Goal: Task Accomplishment & Management: Complete application form

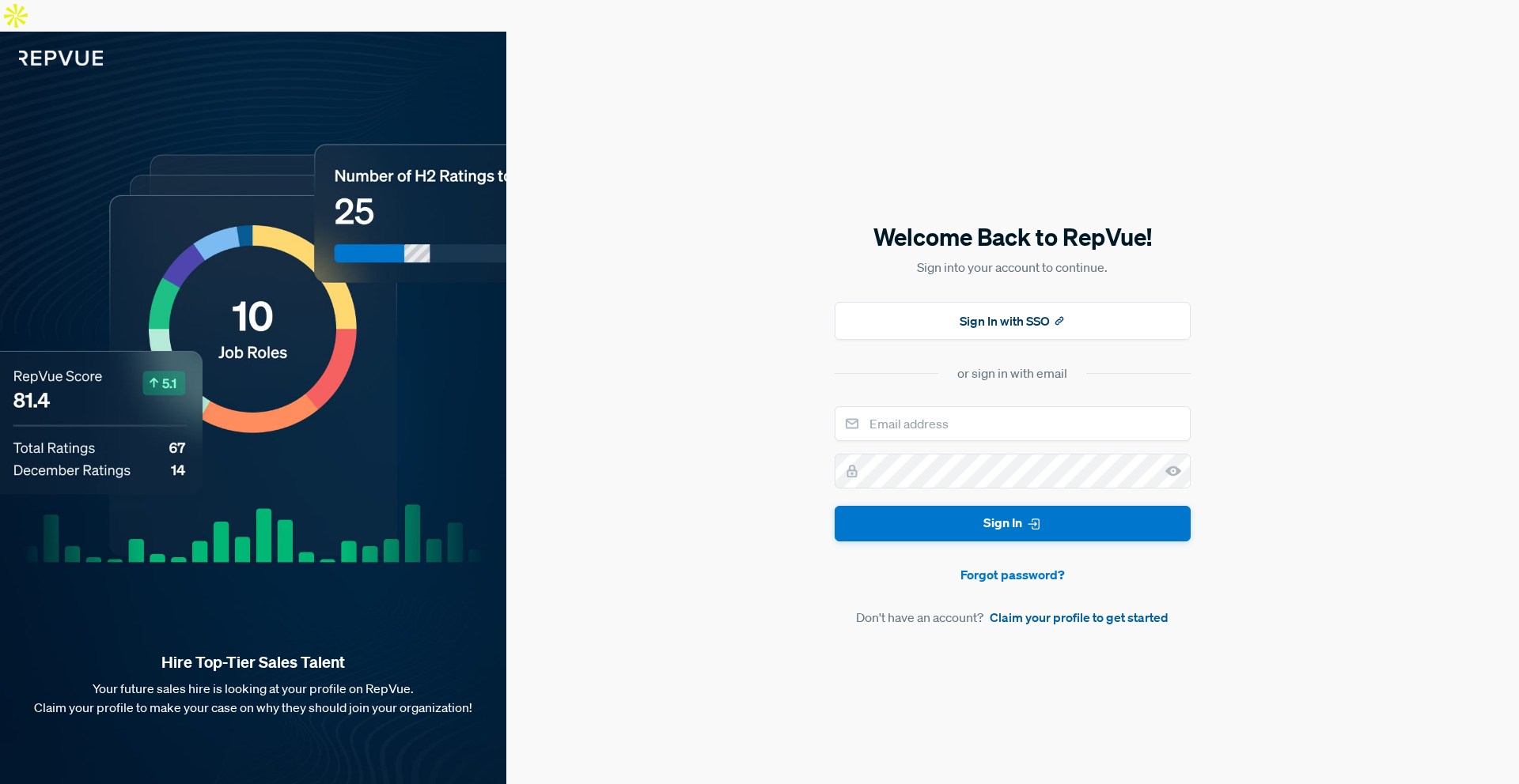
click at [1033, 608] on link "Claim your profile to get started" at bounding box center [1079, 618] width 179 height 19
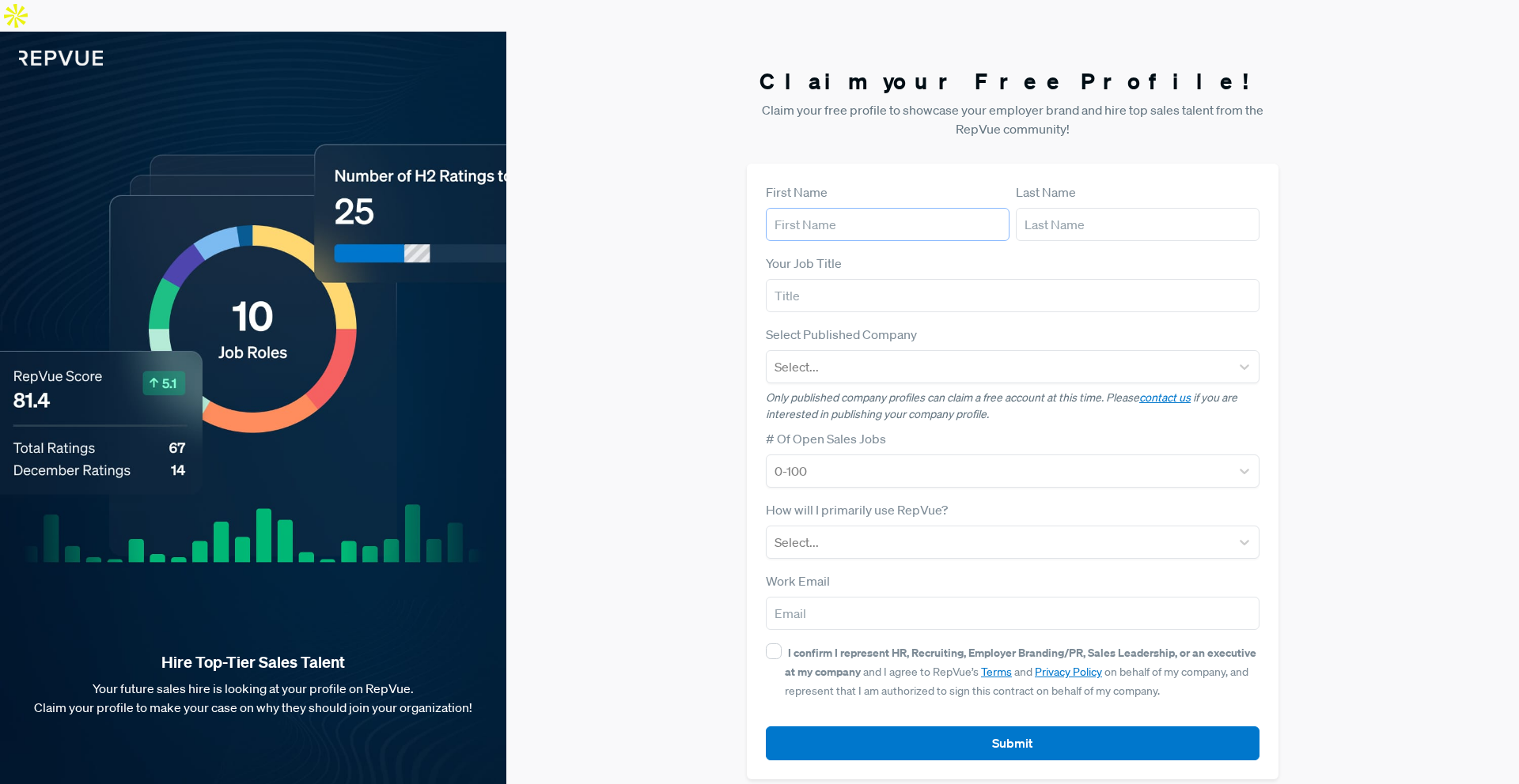
click at [798, 208] on input "text" at bounding box center [888, 224] width 244 height 33
drag, startPoint x: 829, startPoint y: 193, endPoint x: 803, endPoint y: 189, distance: 26.3
click at [807, 208] on input "f" at bounding box center [888, 224] width 244 height 33
drag, startPoint x: 794, startPoint y: 190, endPoint x: 736, endPoint y: 192, distance: 58.0
click at [736, 192] on div "Claim your Free Profile! Claim your free profile to showcase your employer bran…" at bounding box center [1012, 423] width 1012 height 784
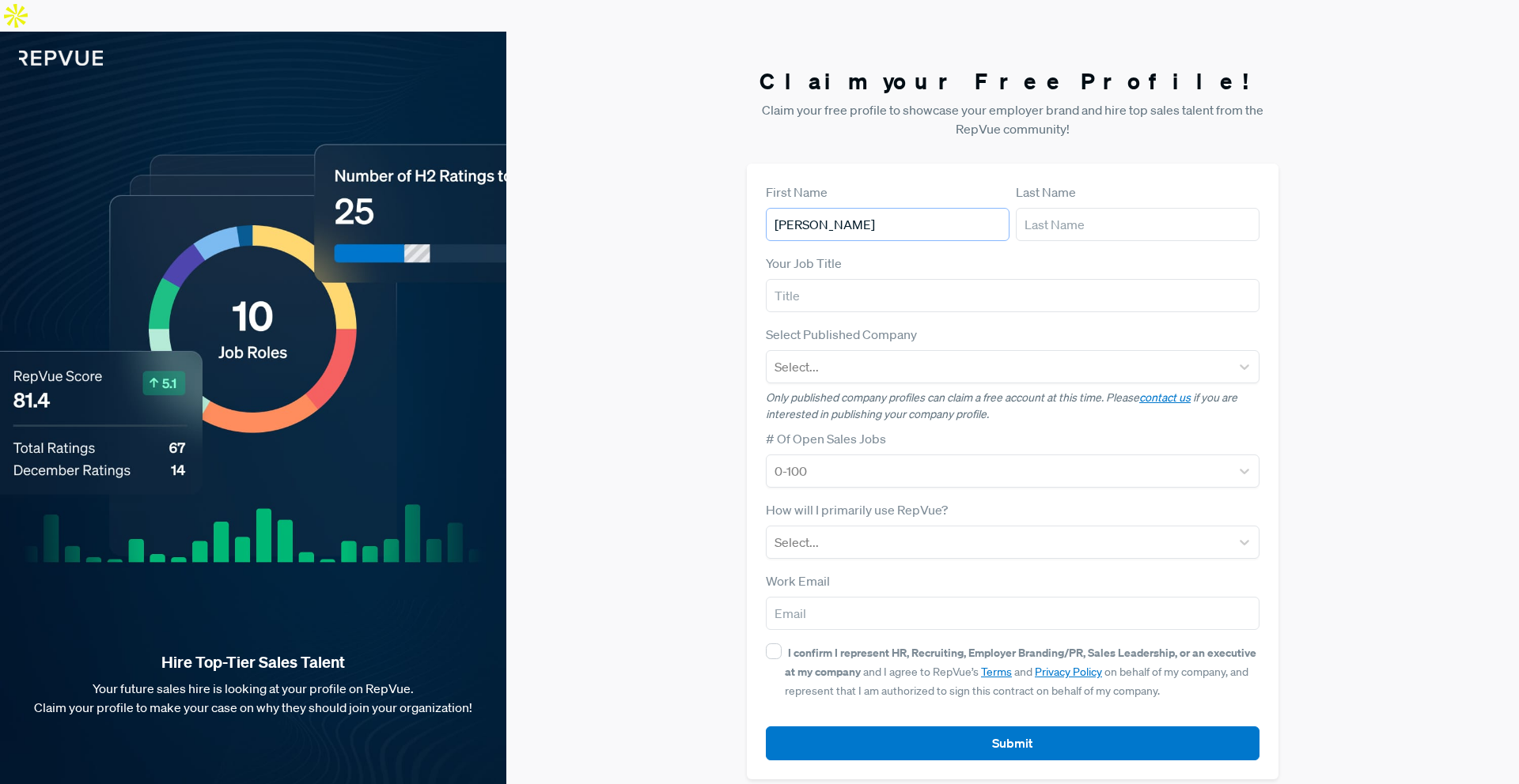
type input "[PERSON_NAME]"
type input "Vujic"
type input "Account Executive"
drag, startPoint x: 874, startPoint y: 351, endPoint x: 868, endPoint y: 327, distance: 24.7
click at [874, 351] on div "Select..." at bounding box center [1012, 367] width 493 height 33
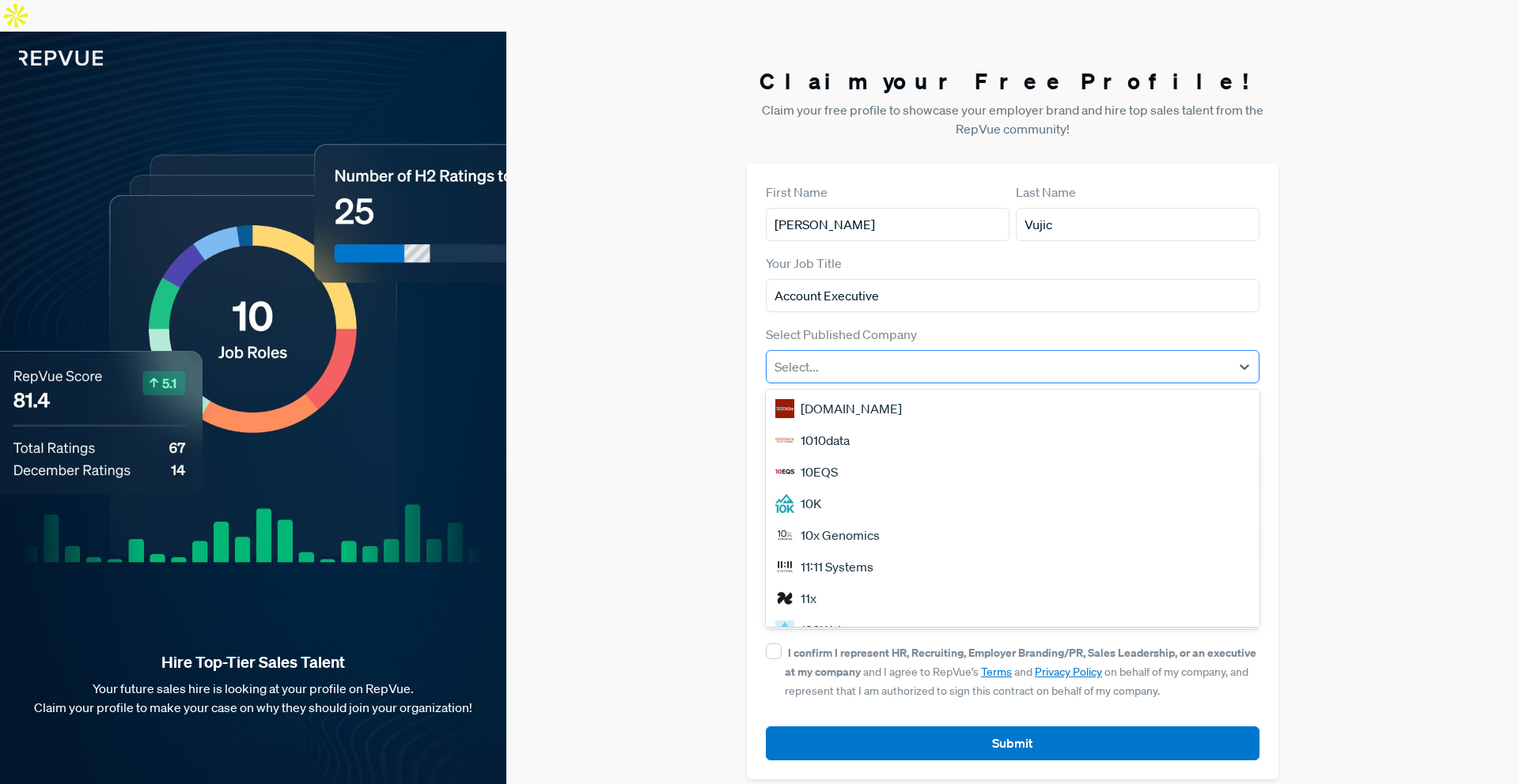
click at [899, 356] on div at bounding box center [998, 366] width 448 height 22
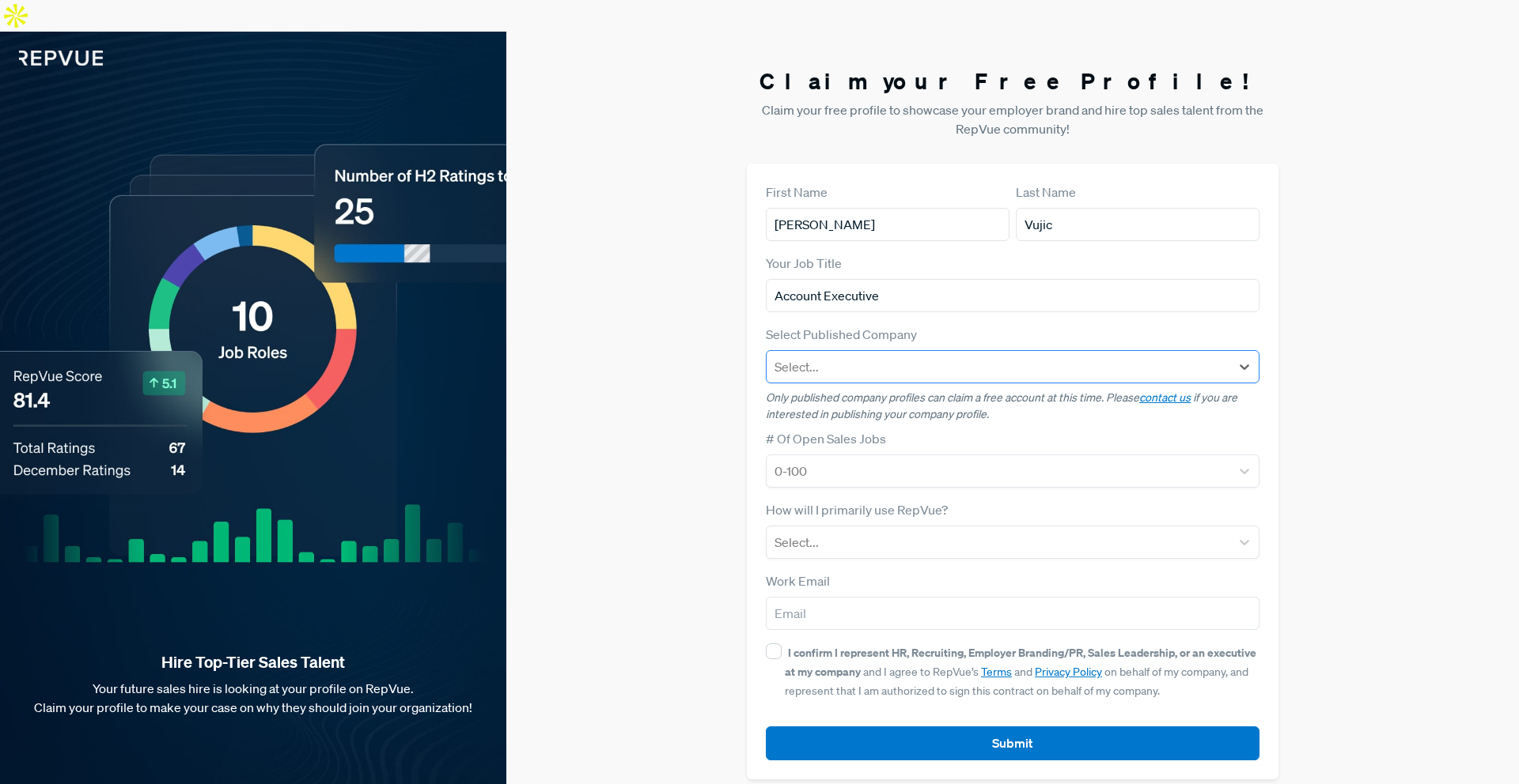
click at [880, 356] on div at bounding box center [998, 366] width 448 height 22
type input "D"
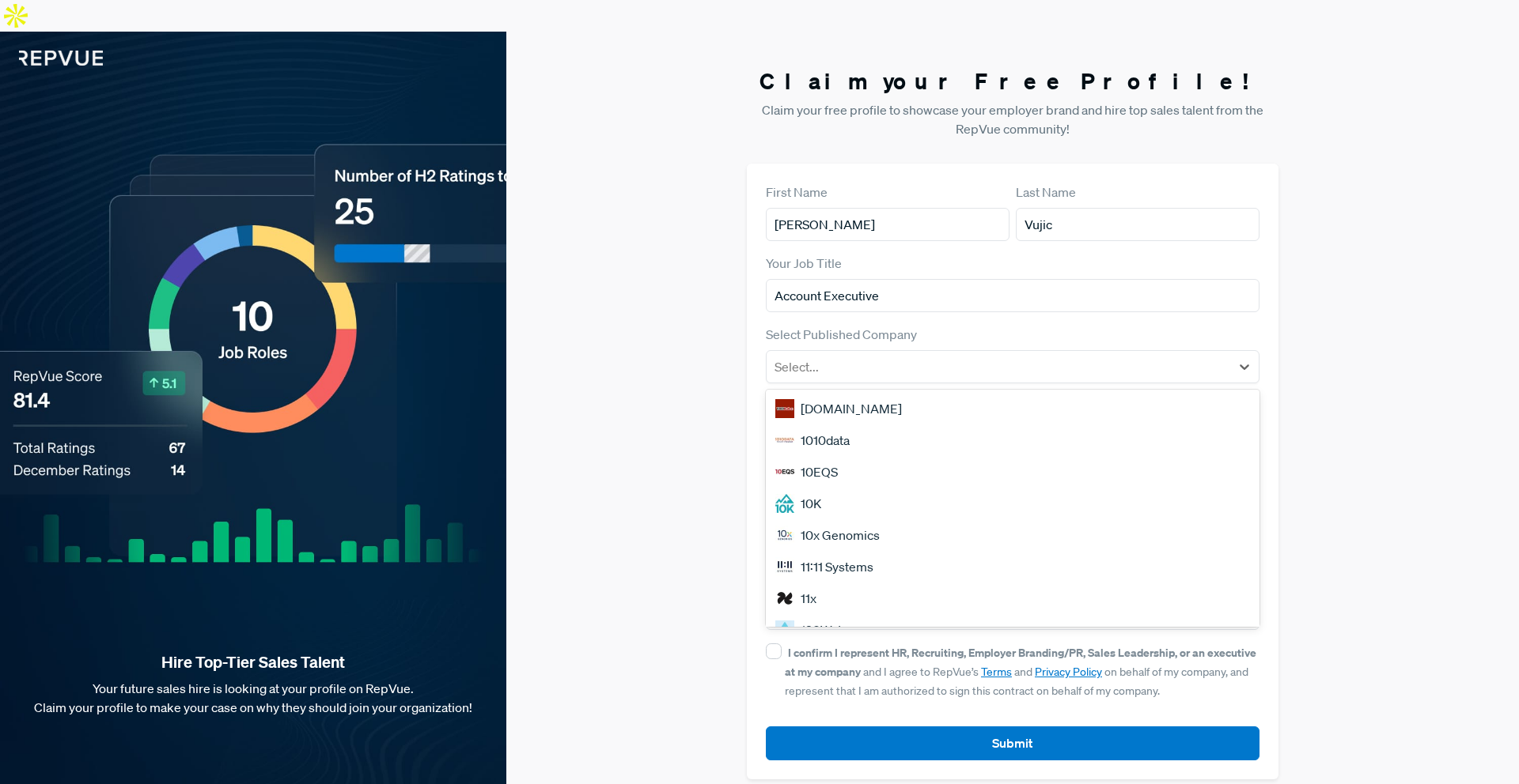
click at [655, 307] on div "Claim your Free Profile! Claim your free profile to showcase your employer bran…" at bounding box center [1012, 423] width 1012 height 784
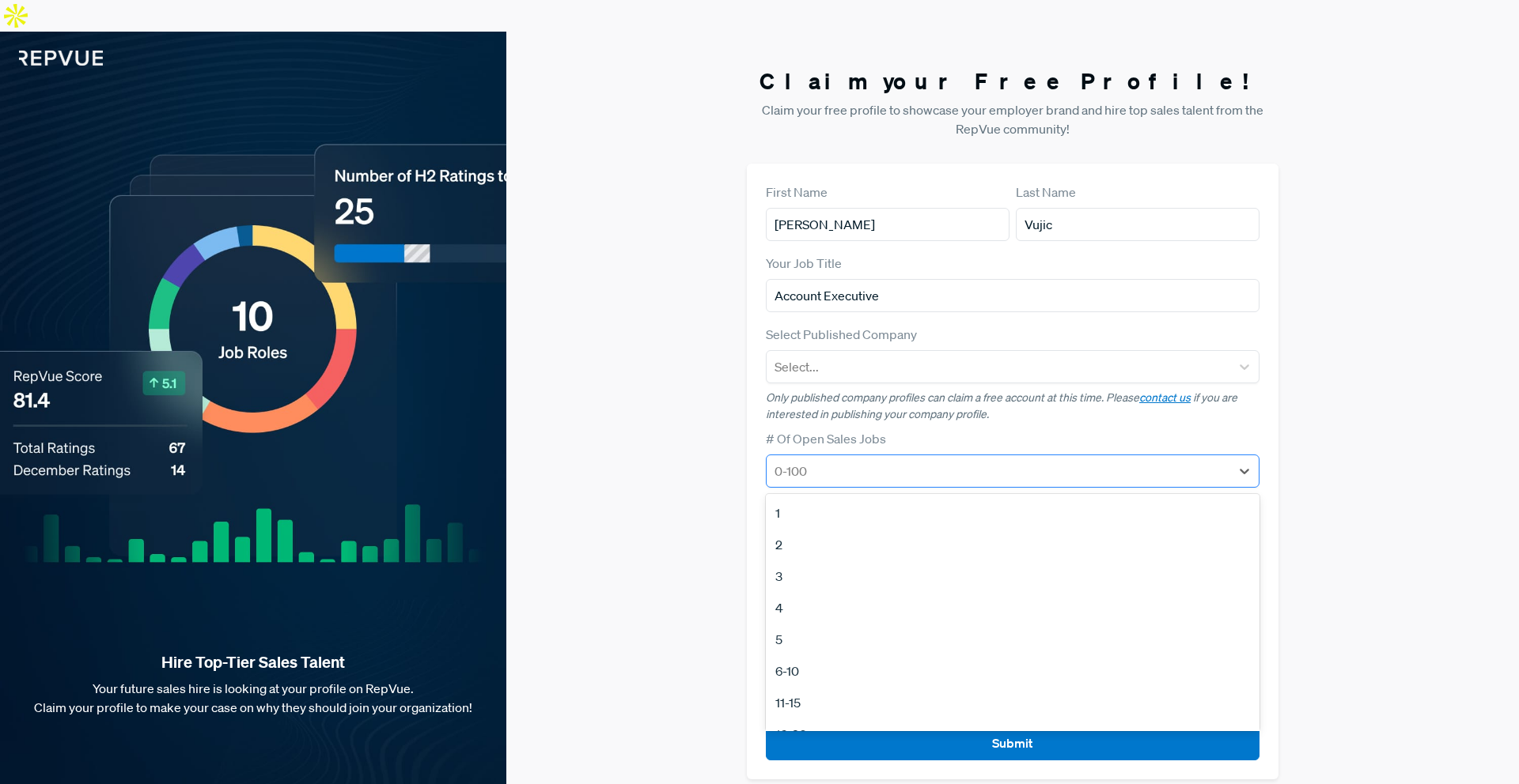
click at [818, 460] on div at bounding box center [998, 470] width 448 height 22
click at [754, 393] on div "First Name [PERSON_NAME] Last Name [PERSON_NAME] Your Job Title Account Executi…" at bounding box center [1012, 471] width 531 height 616
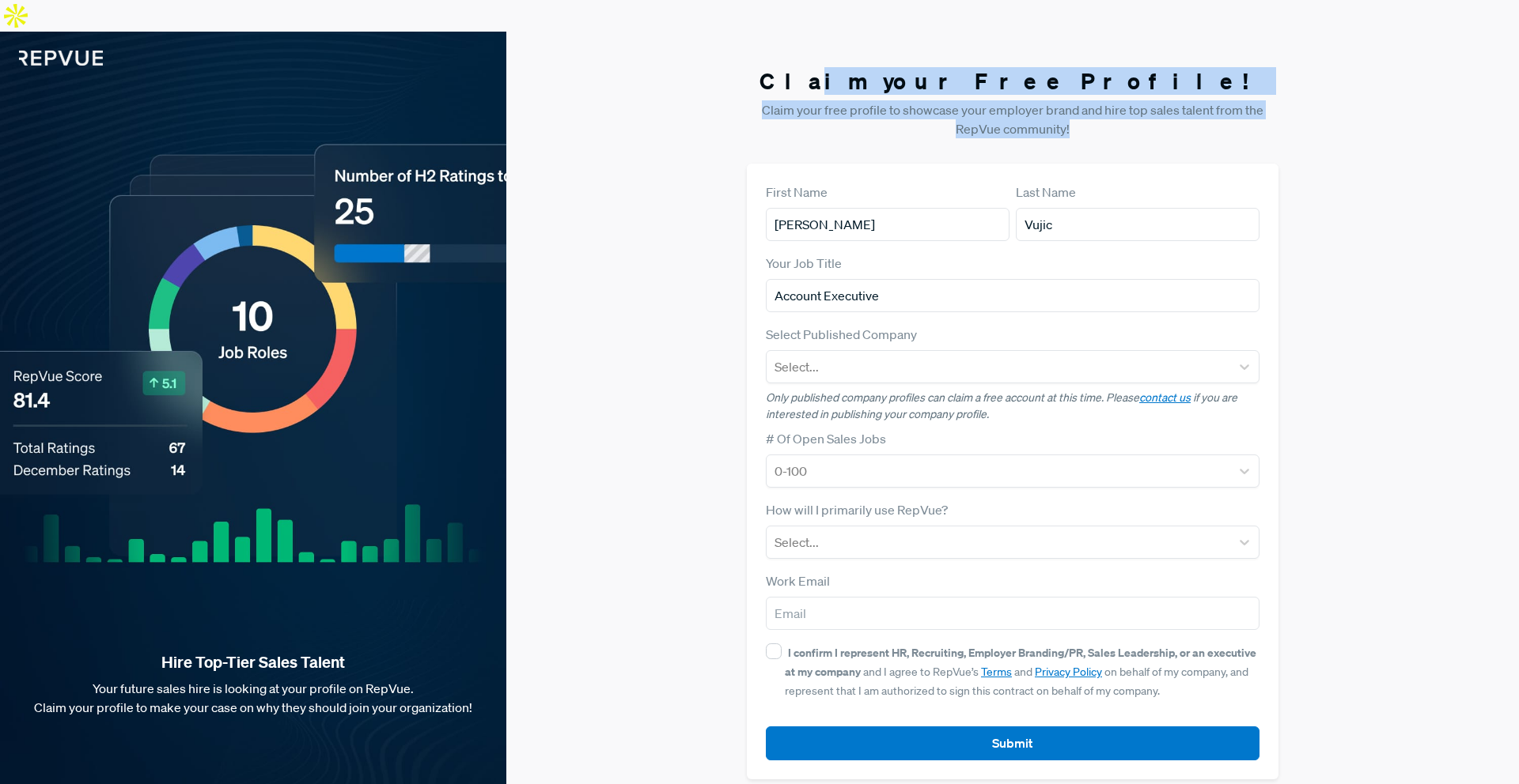
drag, startPoint x: 926, startPoint y: 37, endPoint x: 1227, endPoint y: 93, distance: 306.2
click at [1227, 93] on section "Claim your Free Profile! Claim your free profile to showcase your employer bran…" at bounding box center [1012, 424] width 531 height 750
click at [1076, 107] on section "Claim your Free Profile! Claim your free profile to showcase your employer bran…" at bounding box center [1012, 424] width 531 height 750
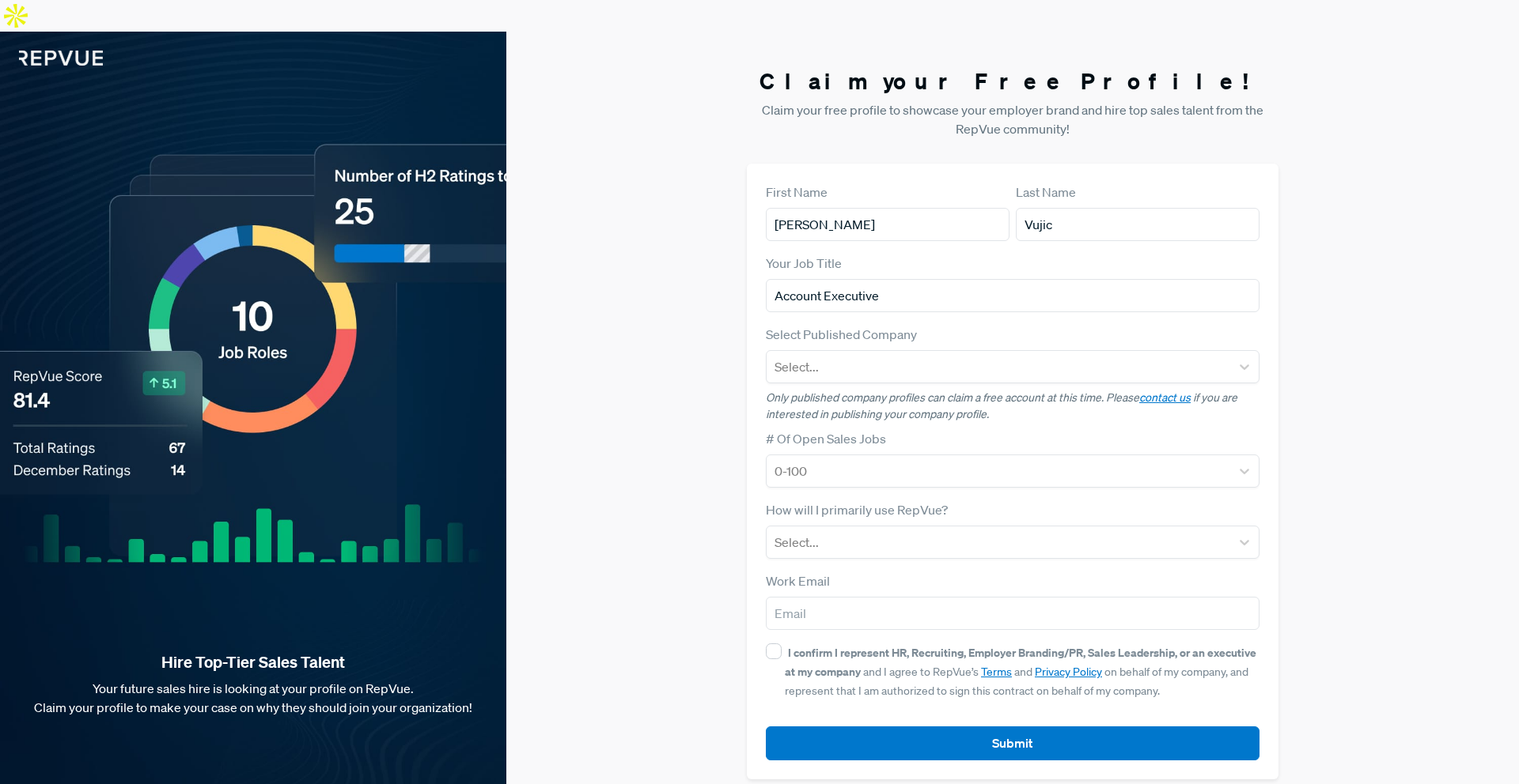
click at [834, 325] on label "Select Published Company" at bounding box center [841, 335] width 151 height 19
click at [800, 390] on p "Only published company profiles can claim a free account at this time. Please c…" at bounding box center [1012, 406] width 493 height 33
click at [818, 353] on div "Select..." at bounding box center [997, 367] width 464 height 28
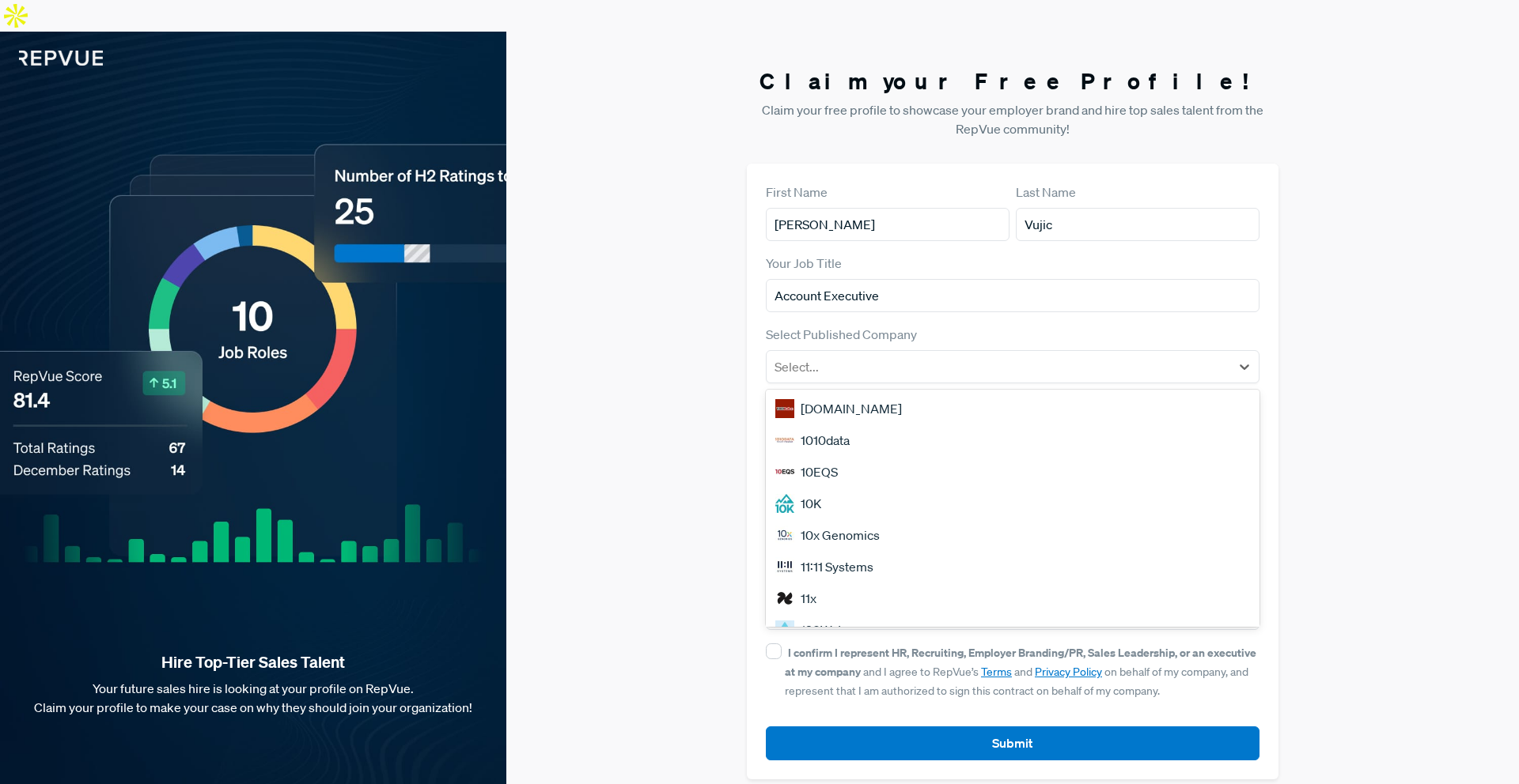
drag, startPoint x: 728, startPoint y: 306, endPoint x: 710, endPoint y: 285, distance: 27.7
click at [727, 304] on div "Claim your Free Profile! Claim your free profile to showcase your employer bran…" at bounding box center [1012, 423] width 1012 height 784
